Goal: Communication & Community: Connect with others

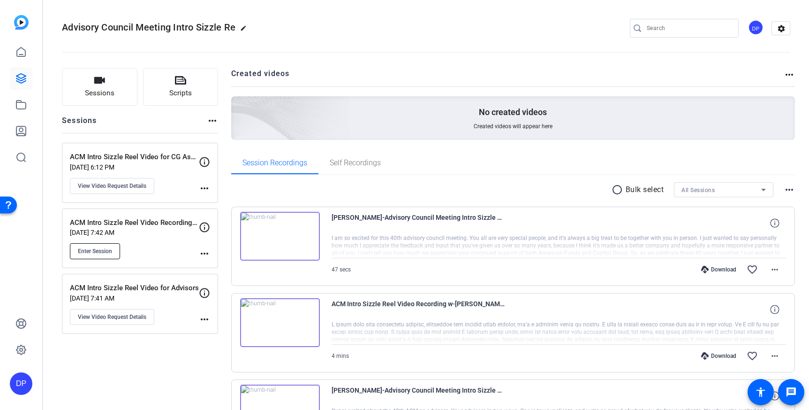
click at [106, 252] on span "Enter Session" at bounding box center [95, 251] width 34 height 8
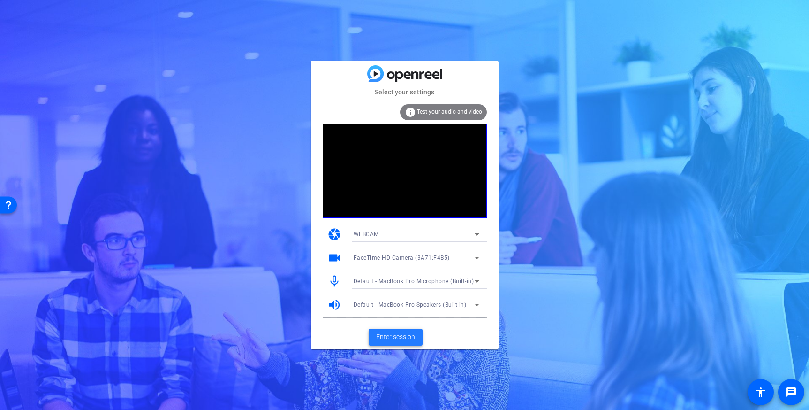
click at [405, 333] on span "Enter session" at bounding box center [395, 337] width 39 height 10
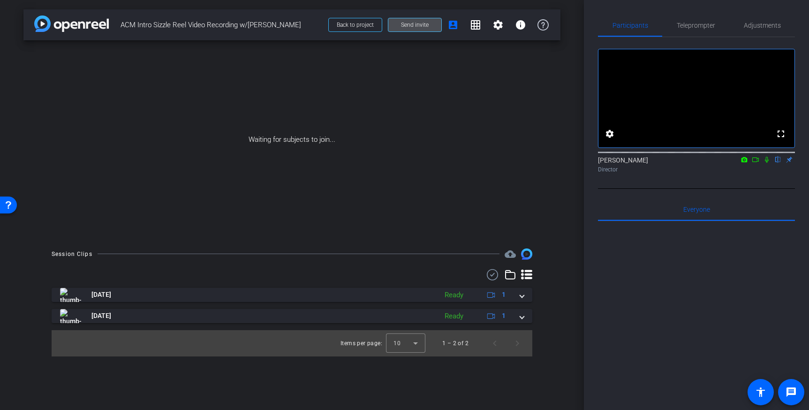
click at [417, 26] on span "Send invite" at bounding box center [415, 25] width 28 height 8
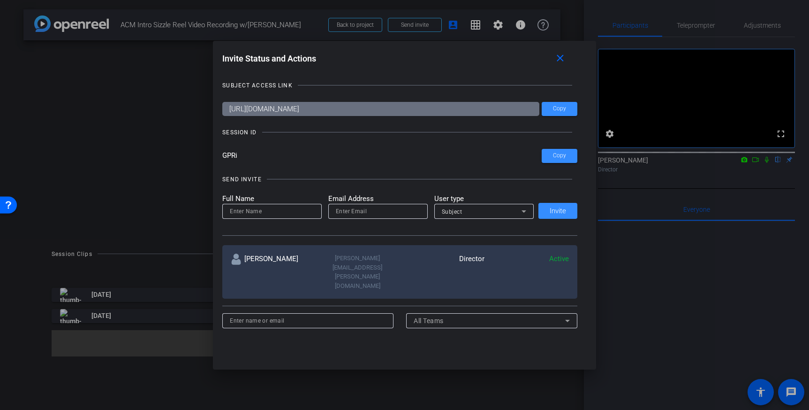
drag, startPoint x: 244, startPoint y: 156, endPoint x: 211, endPoint y: 155, distance: 33.3
click at [211, 155] on div "Invite Status and Actions close SUBJECT ACCESS LINK [URL][DOMAIN_NAME] Copy SES…" at bounding box center [404, 205] width 809 height 410
click at [263, 140] on div "SUBJECT ACCESS LINK [URL][DOMAIN_NAME] Copy SESSION ID GPRi Copy SEND INVITE Fu…" at bounding box center [404, 204] width 364 height 266
drag, startPoint x: 243, startPoint y: 156, endPoint x: 197, endPoint y: 162, distance: 46.9
click at [197, 162] on div "Invite Status and Actions close SUBJECT ACCESS LINK https://capture.openreel.co…" at bounding box center [404, 205] width 809 height 410
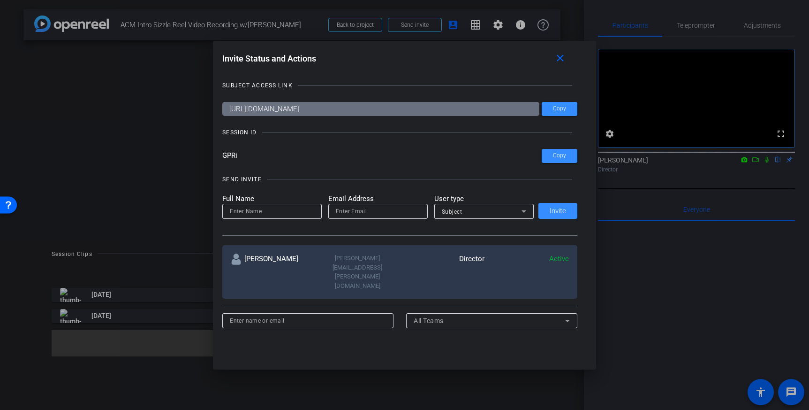
click at [258, 134] on div "SESSION ID" at bounding box center [399, 132] width 355 height 9
click at [558, 59] on mat-icon "close" at bounding box center [560, 59] width 12 height 12
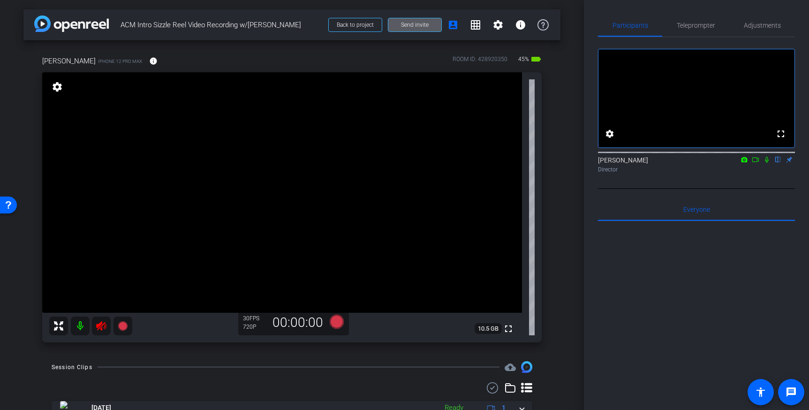
click at [100, 327] on icon at bounding box center [101, 325] width 10 height 9
click at [100, 330] on icon at bounding box center [101, 325] width 11 height 11
click at [764, 163] on icon at bounding box center [767, 159] width 8 height 7
click at [765, 163] on icon at bounding box center [767, 159] width 8 height 7
